Goal: Task Accomplishment & Management: Manage account settings

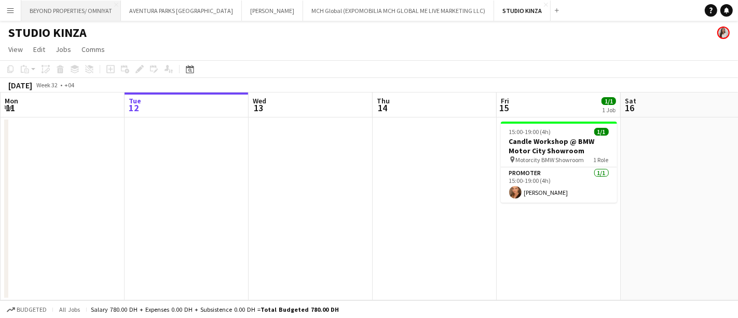
click at [58, 11] on button "BEYOND PROPERTIES/ OMNIYAT Close" at bounding box center [71, 11] width 100 height 20
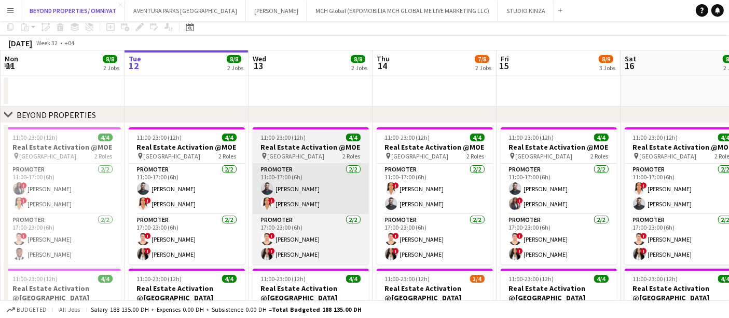
scroll to position [58, 0]
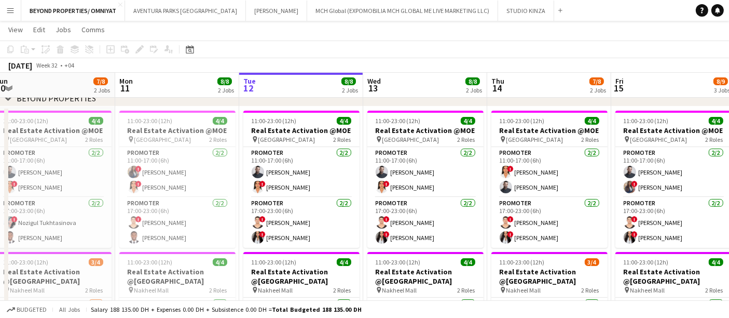
drag, startPoint x: 262, startPoint y: 213, endPoint x: 335, endPoint y: 213, distance: 73.7
click at [335, 213] on app-calendar-viewport "Fri 8 Sat 9 8/8 2 Jobs Sun 10 7/8 2 Jobs Mon 11 8/8 2 Jobs Tue 12 8/8 2 Jobs We…" at bounding box center [364, 273] width 729 height 581
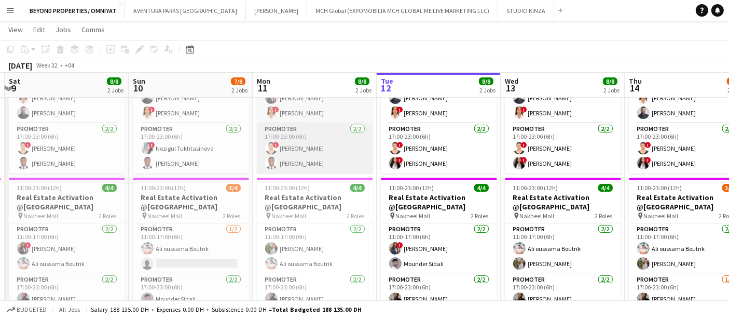
scroll to position [173, 0]
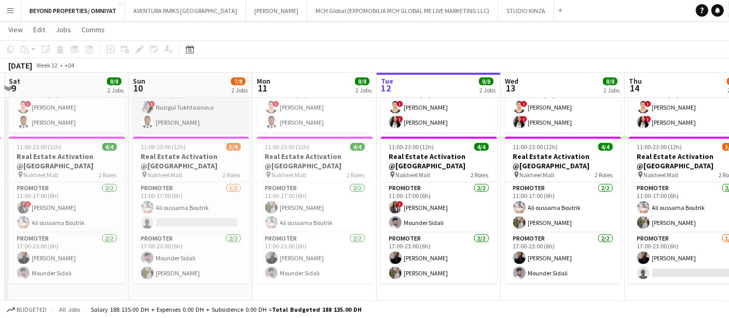
click at [184, 121] on app-card-role "Promoter 2/2 17:00-23:00 (6h) ! Nozigul Tukhtasinova Jephtha Osei Afriyie" at bounding box center [191, 107] width 116 height 50
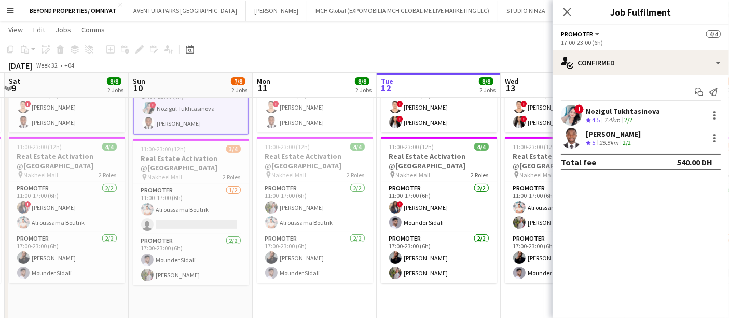
click at [611, 133] on div "[PERSON_NAME]" at bounding box center [613, 133] width 55 height 9
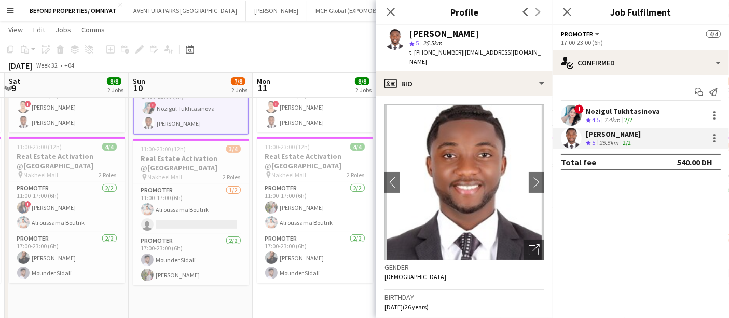
click at [608, 35] on div "Promoter All roles Promoter 4/4" at bounding box center [641, 33] width 160 height 9
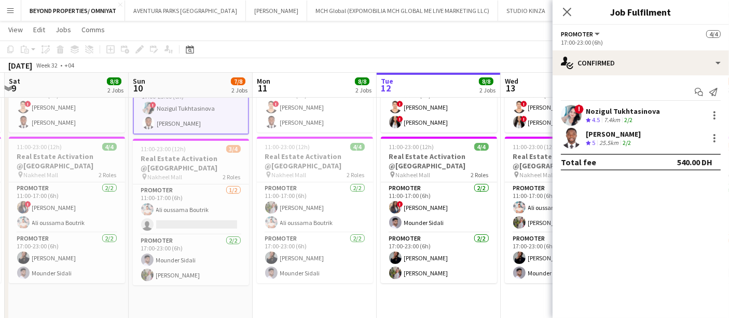
click at [578, 35] on span "Promoter" at bounding box center [577, 34] width 32 height 8
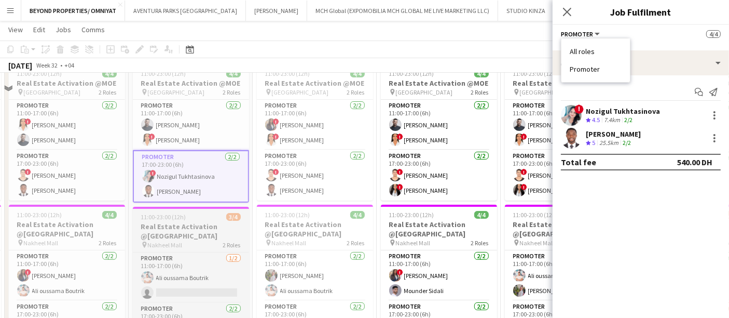
scroll to position [58, 0]
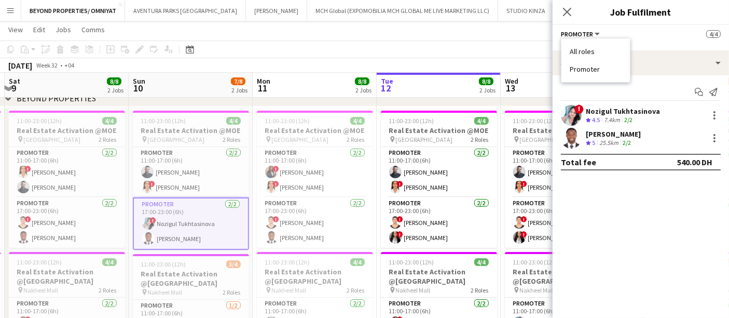
click at [190, 204] on app-card-role "Promoter 2/2 17:00-23:00 (6h) ! Nozigul Tukhtasinova Jephtha Osei Afriyie" at bounding box center [191, 223] width 116 height 52
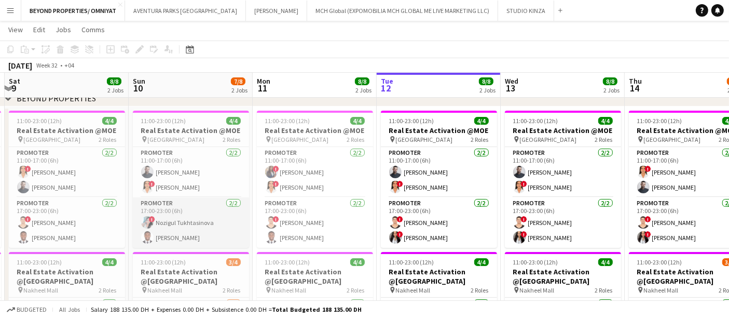
click at [190, 204] on app-card-role "Promoter 2/2 17:00-23:00 (6h) ! Nozigul Tukhtasinova Jephtha Osei Afriyie" at bounding box center [191, 222] width 116 height 50
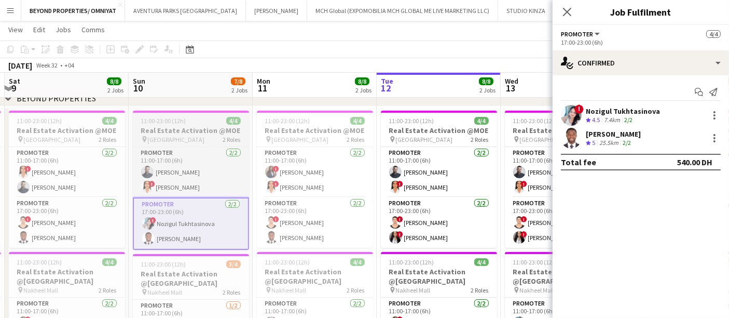
click at [196, 126] on h3 "Real Estate Activation @MOE" at bounding box center [191, 130] width 116 height 9
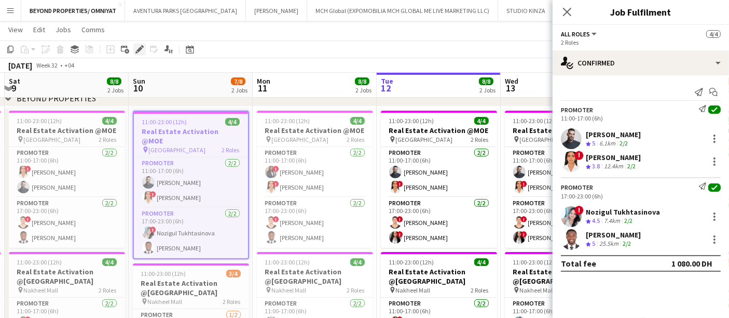
click at [136, 52] on icon "Edit" at bounding box center [140, 49] width 8 height 8
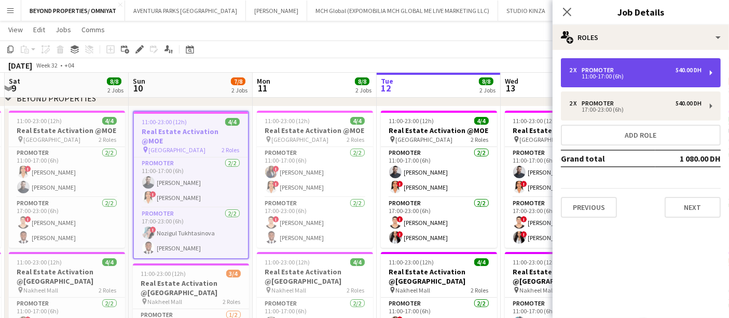
click at [622, 74] on div "11:00-17:00 (6h)" at bounding box center [636, 76] width 132 height 5
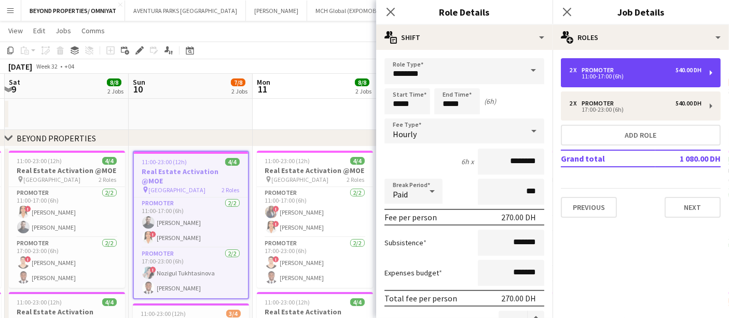
scroll to position [0, 0]
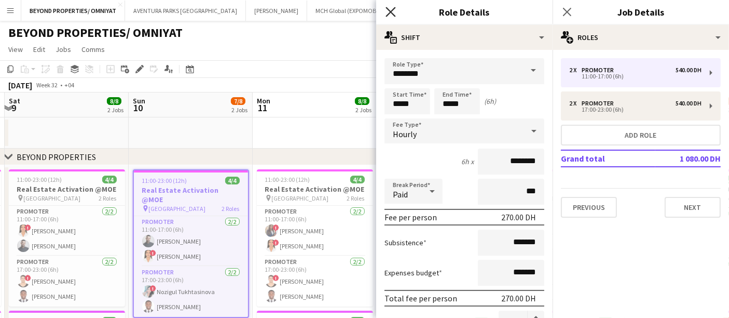
click at [394, 12] on icon "Close pop-in" at bounding box center [391, 12] width 10 height 10
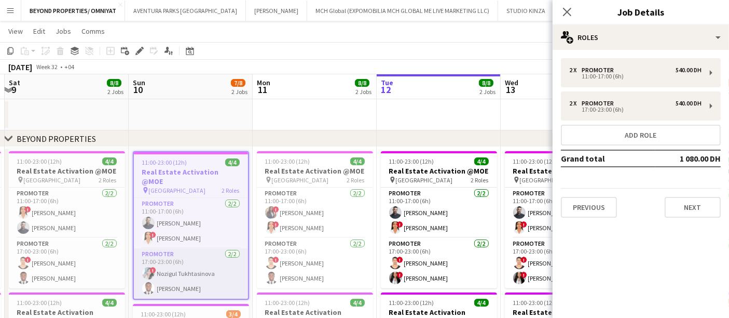
scroll to position [58, 0]
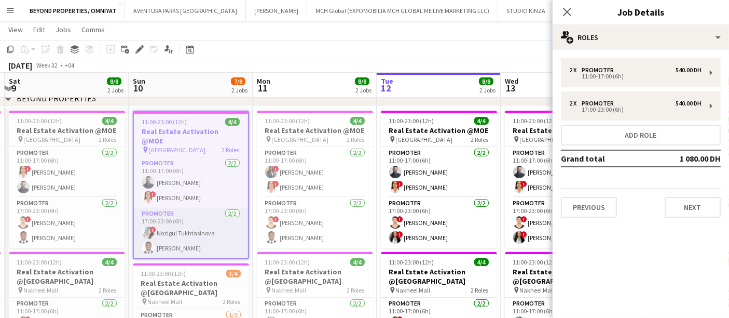
click at [166, 236] on app-card-role "Promoter 2/2 17:00-23:00 (6h) ! Nozigul Tukhtasinova Jephtha Osei Afriyie" at bounding box center [191, 233] width 114 height 50
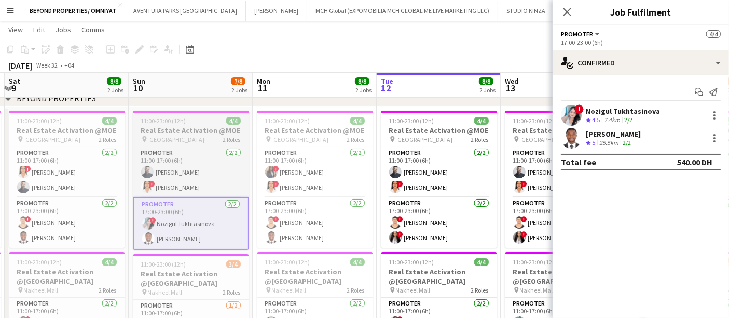
click at [190, 122] on div "11:00-23:00 (12h) 4/4" at bounding box center [191, 121] width 116 height 8
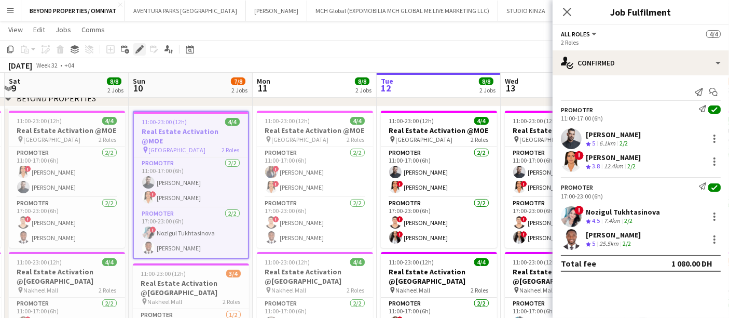
click at [139, 48] on icon at bounding box center [140, 50] width 6 height 6
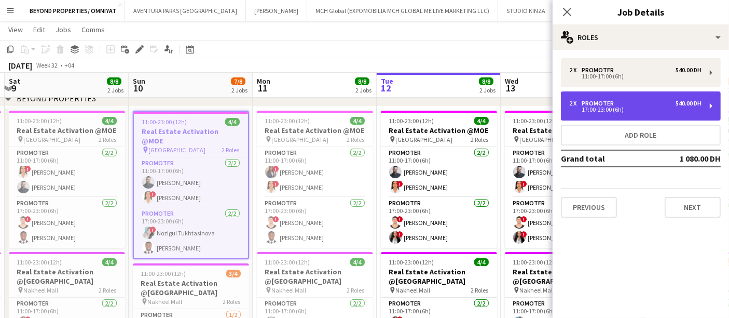
click at [668, 103] on div "2 x Promoter 540.00 DH" at bounding box center [636, 103] width 132 height 7
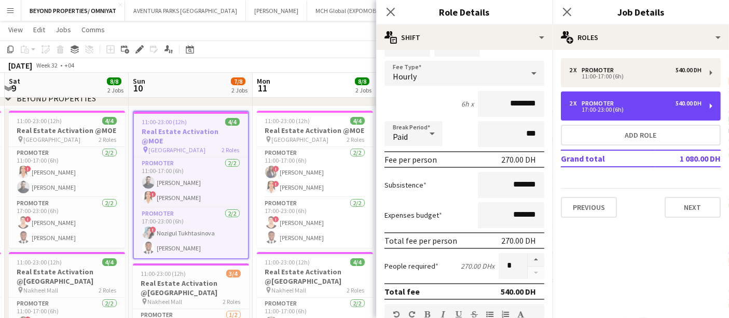
scroll to position [115, 0]
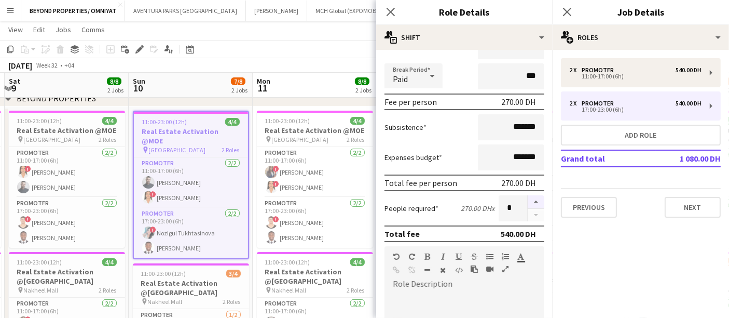
click at [534, 199] on button "button" at bounding box center [536, 201] width 17 height 13
click at [529, 209] on button "button" at bounding box center [536, 215] width 17 height 13
type input "*"
click at [528, 210] on div at bounding box center [535, 208] width 17 height 26
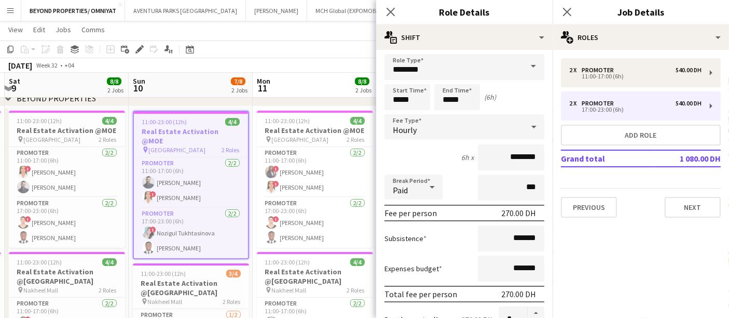
scroll to position [0, 0]
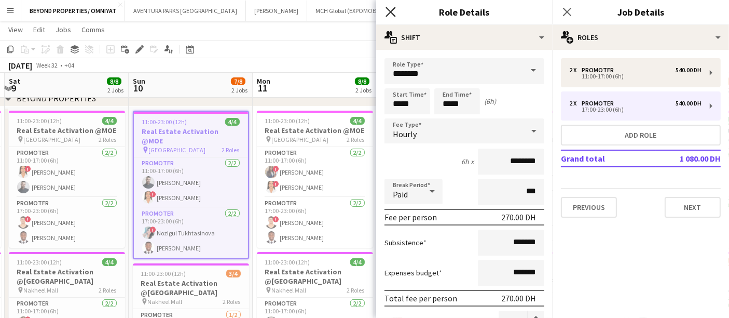
click at [394, 11] on icon "Close pop-in" at bounding box center [391, 12] width 10 height 10
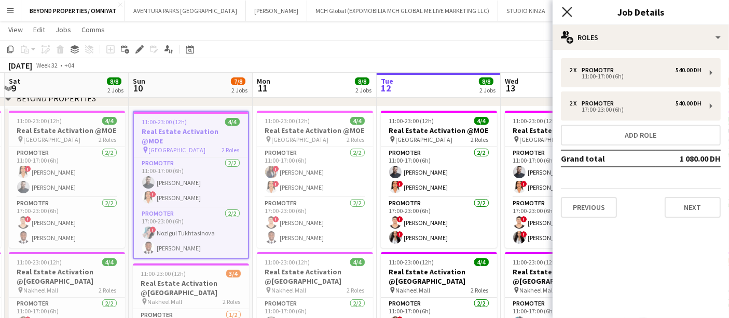
click at [566, 12] on icon at bounding box center [567, 12] width 10 height 10
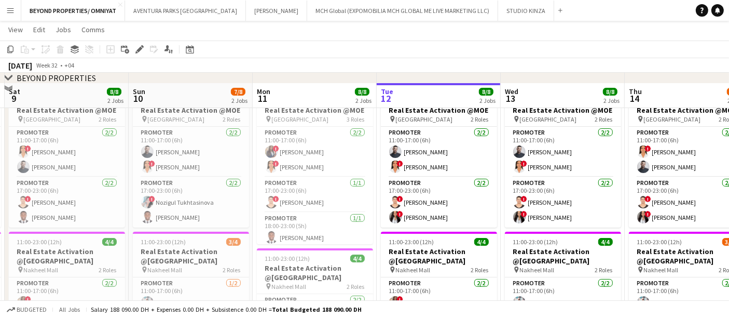
scroll to position [73, 0]
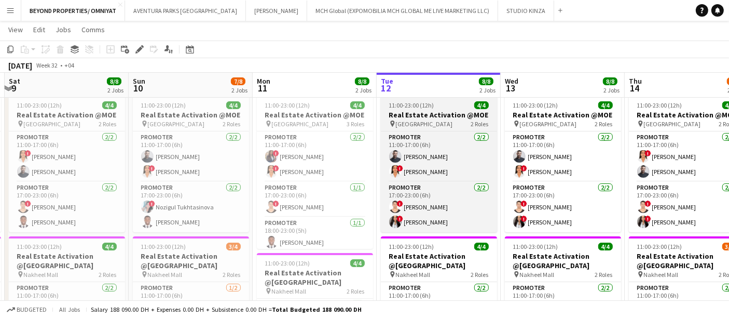
click at [427, 102] on span "11:00-23:00 (12h)" at bounding box center [411, 105] width 45 height 8
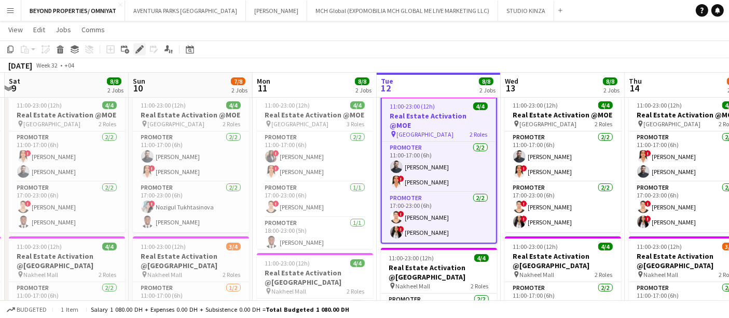
click at [137, 50] on icon at bounding box center [140, 50] width 6 height 6
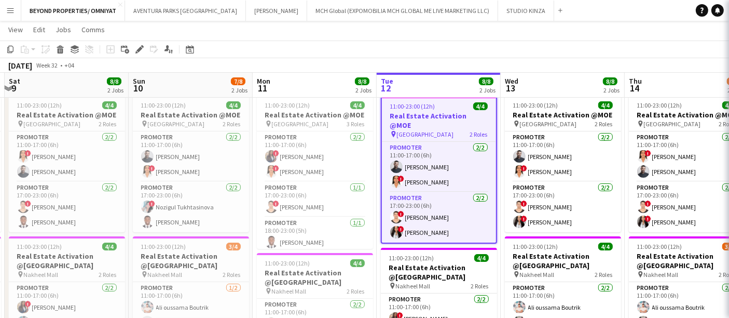
type input "**********"
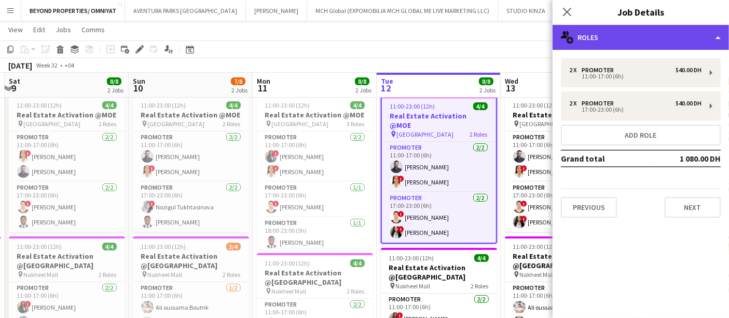
click at [641, 40] on div "multiple-users-add Roles" at bounding box center [641, 37] width 177 height 25
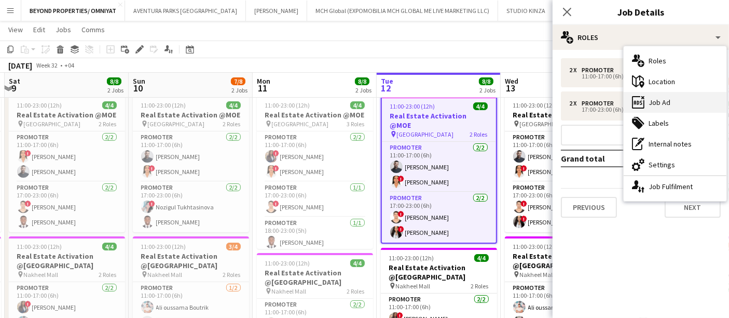
click at [675, 98] on div "ads-window Job Ad" at bounding box center [675, 102] width 103 height 21
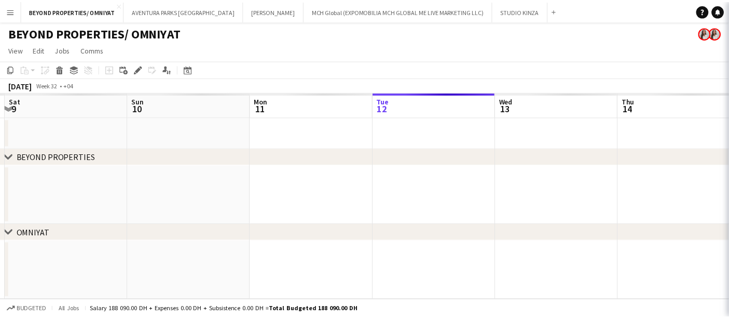
scroll to position [264, 0]
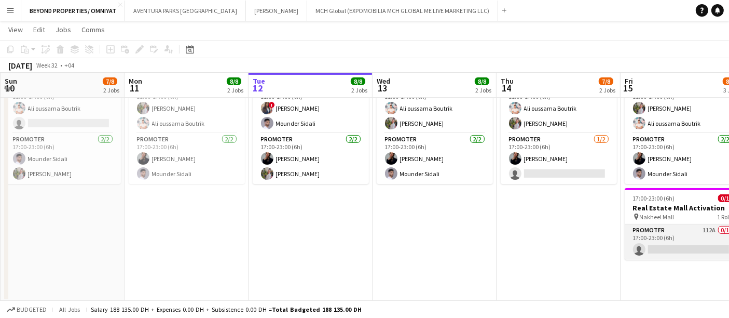
click at [675, 239] on app-card-role "Promoter 112A 0/1 17:00-23:00 (6h) single-neutral-actions" at bounding box center [683, 241] width 116 height 35
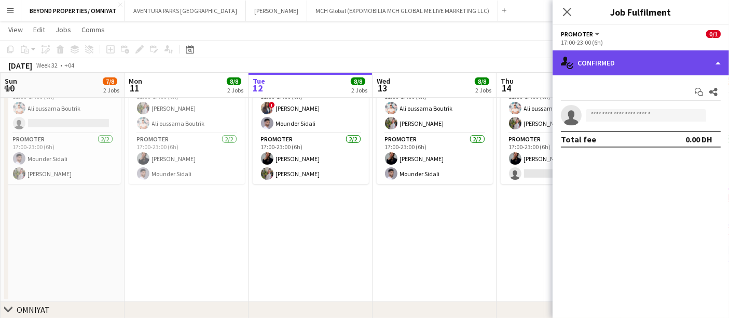
click at [634, 60] on div "single-neutral-actions-check-2 Confirmed" at bounding box center [641, 62] width 177 height 25
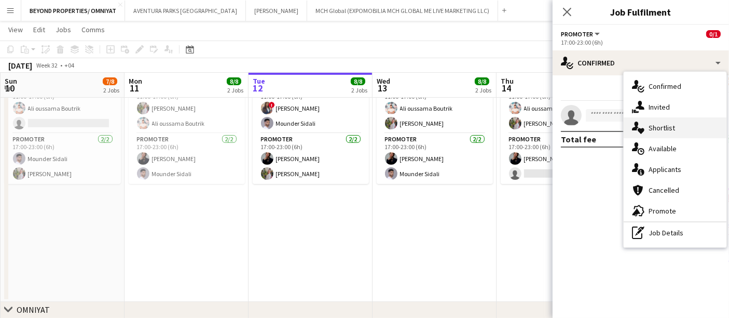
click at [657, 133] on div "single-neutral-actions-heart Shortlist" at bounding box center [675, 127] width 103 height 21
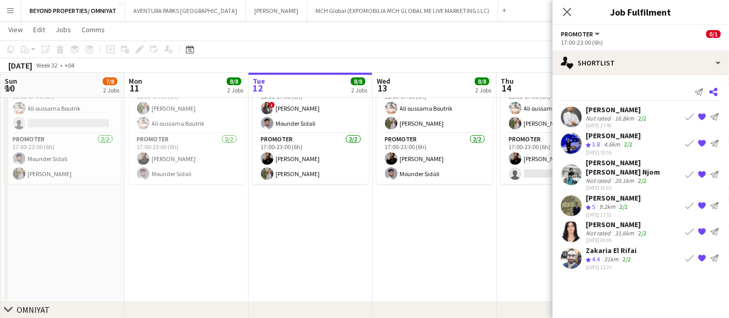
click at [712, 93] on icon at bounding box center [714, 92] width 8 height 8
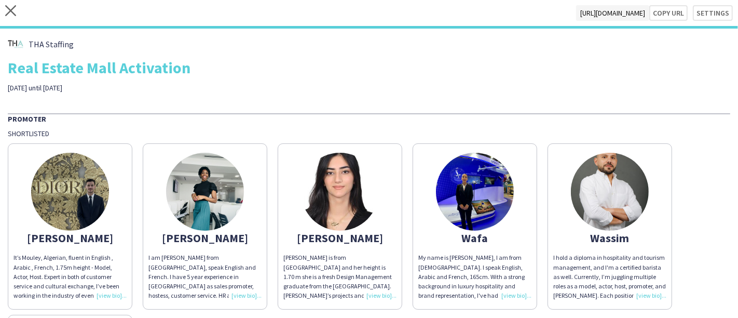
click at [340, 196] on img at bounding box center [340, 192] width 78 height 78
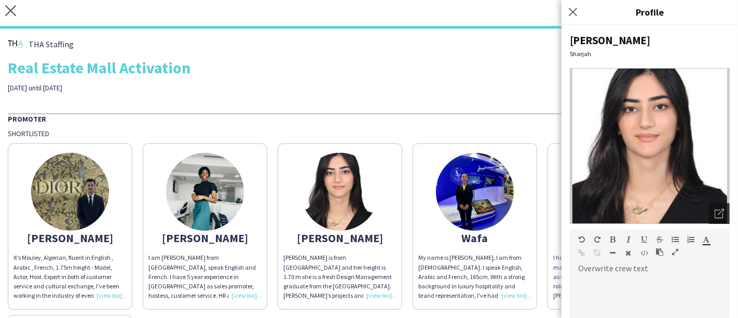
click at [709, 209] on div "Open photos pop-in" at bounding box center [719, 213] width 21 height 21
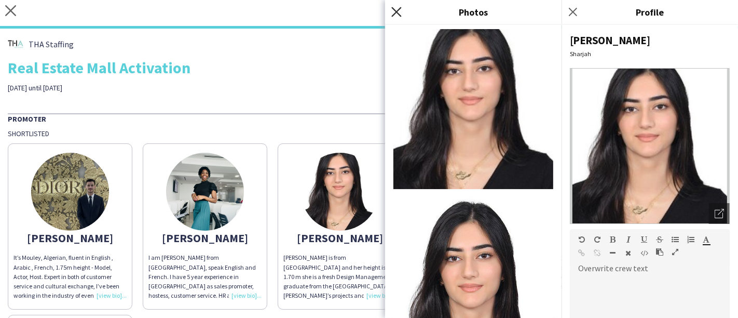
click at [398, 9] on icon at bounding box center [396, 12] width 10 height 10
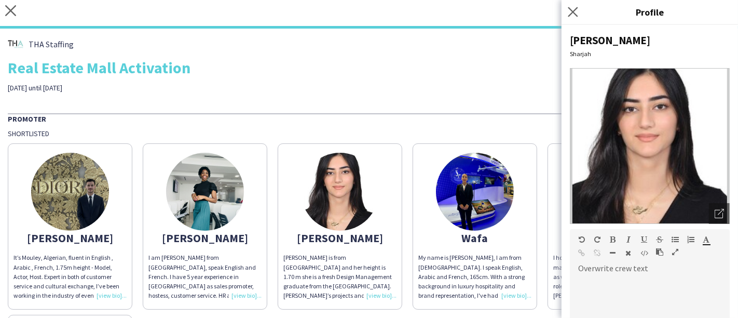
click at [575, 5] on app-icon "Close pop-in" at bounding box center [573, 12] width 15 height 15
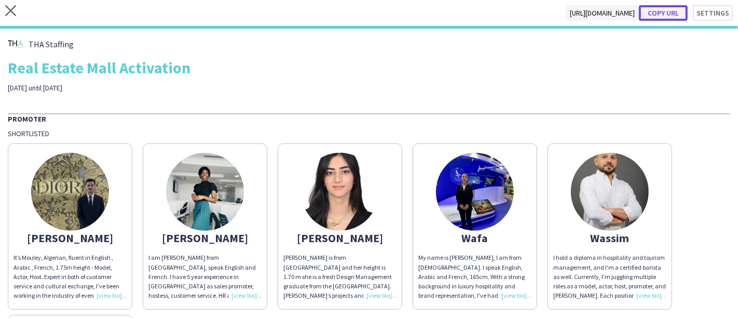
click at [654, 13] on button "Copy url" at bounding box center [663, 13] width 49 height 16
drag, startPoint x: 692, startPoint y: 147, endPoint x: 661, endPoint y: 142, distance: 31.1
click at [692, 147] on div "[PERSON_NAME] It’s Mouley, Algerian, fluent in English , Arabic , French, 1.75m…" at bounding box center [369, 309] width 723 height 343
click at [660, 11] on button "Copy url" at bounding box center [663, 13] width 49 height 16
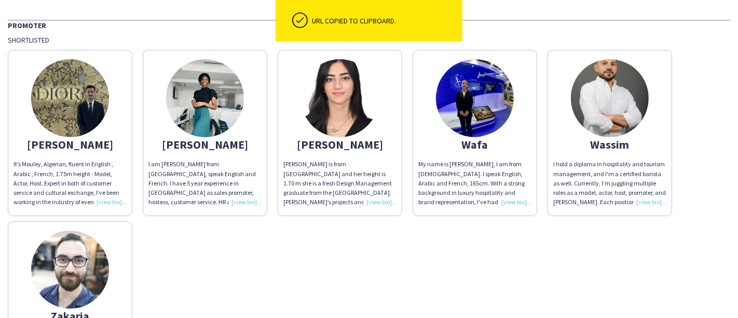
scroll to position [93, 0]
